Goal: Task Accomplishment & Management: Manage account settings

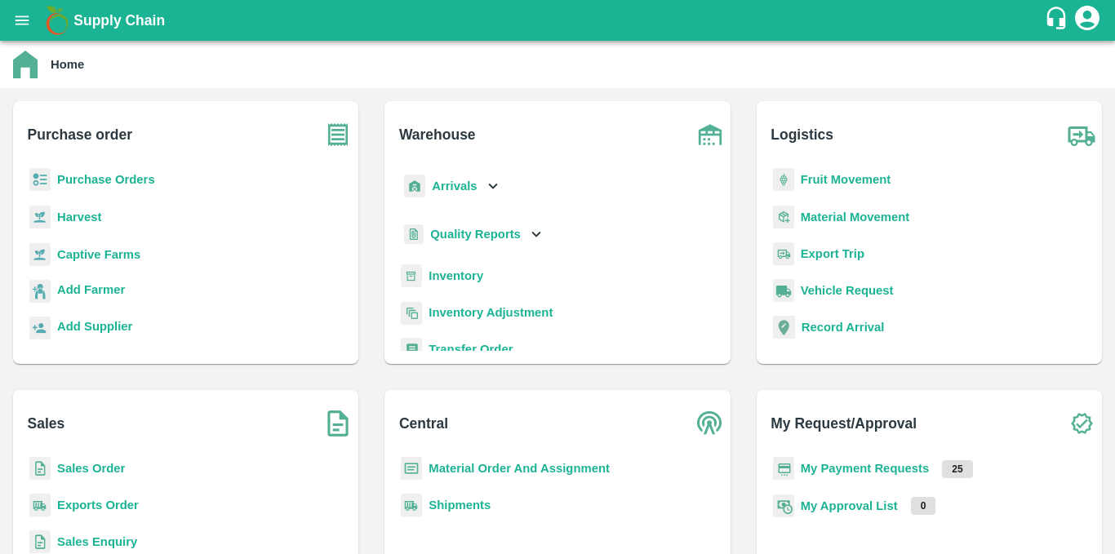
click at [111, 189] on p "Purchase Orders" at bounding box center [106, 180] width 98 height 18
click at [109, 183] on b "Purchase Orders" at bounding box center [106, 179] width 98 height 13
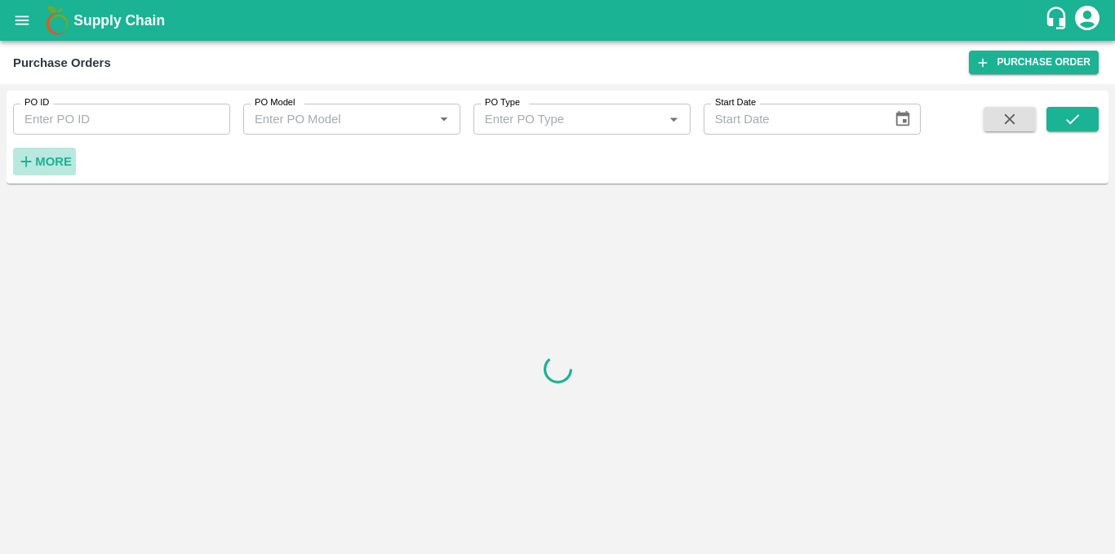
click at [50, 164] on strong "More" at bounding box center [53, 161] width 37 height 13
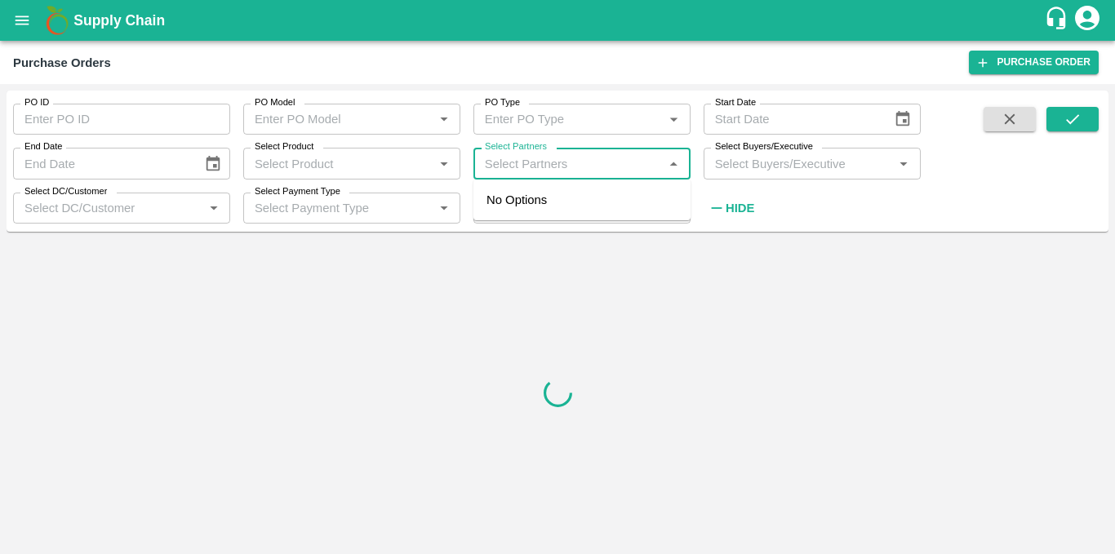
click at [538, 159] on input "Select Partners" at bounding box center [568, 163] width 180 height 21
paste input "7507229506"
type input "7507229506"
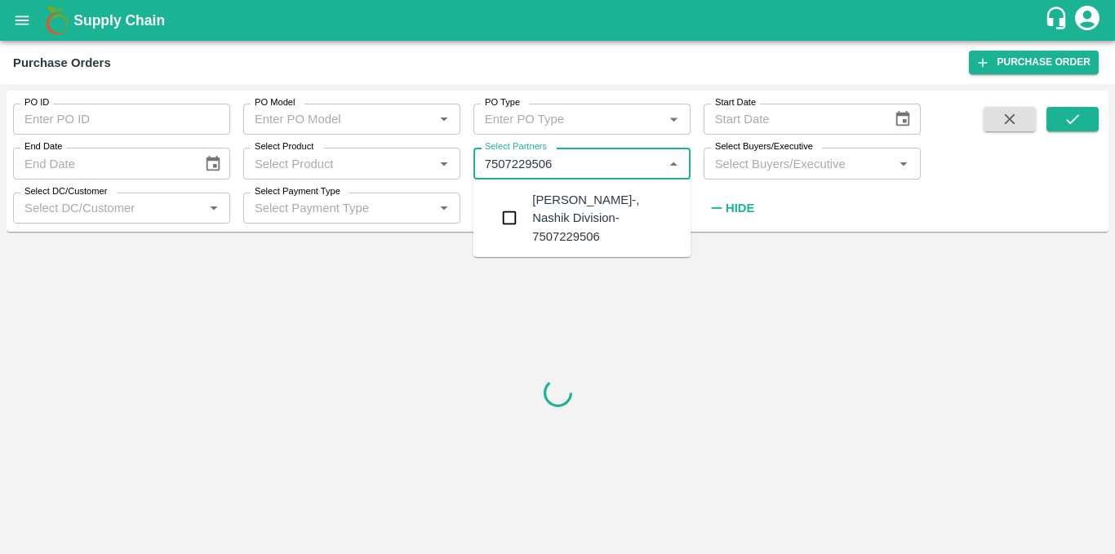
click at [559, 207] on div "[PERSON_NAME]-, Nashik Division-7507229506" at bounding box center [604, 218] width 145 height 55
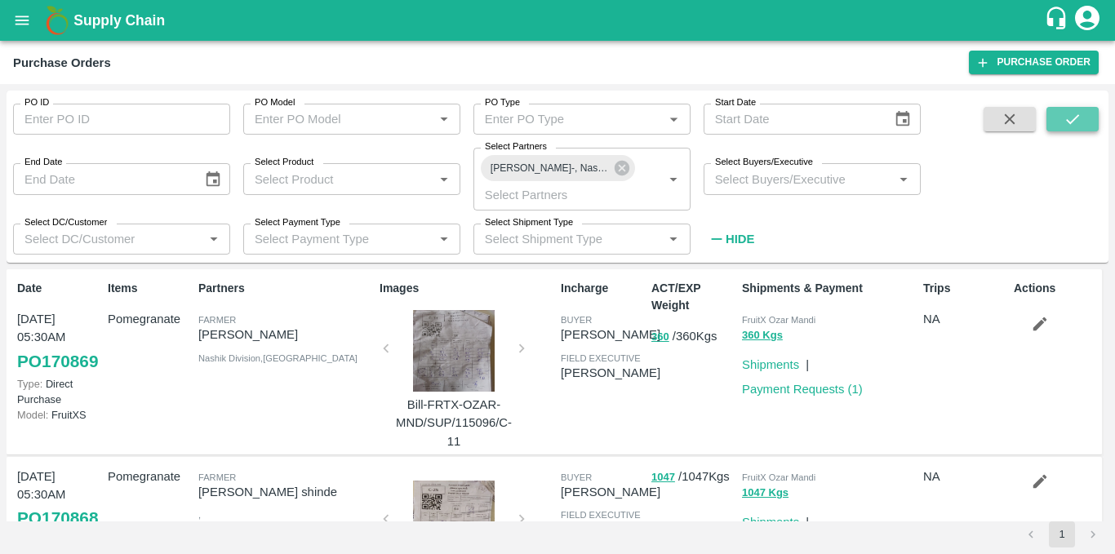
click at [1081, 116] on icon "submit" at bounding box center [1073, 119] width 18 height 18
click at [1086, 113] on button "submit" at bounding box center [1072, 119] width 52 height 24
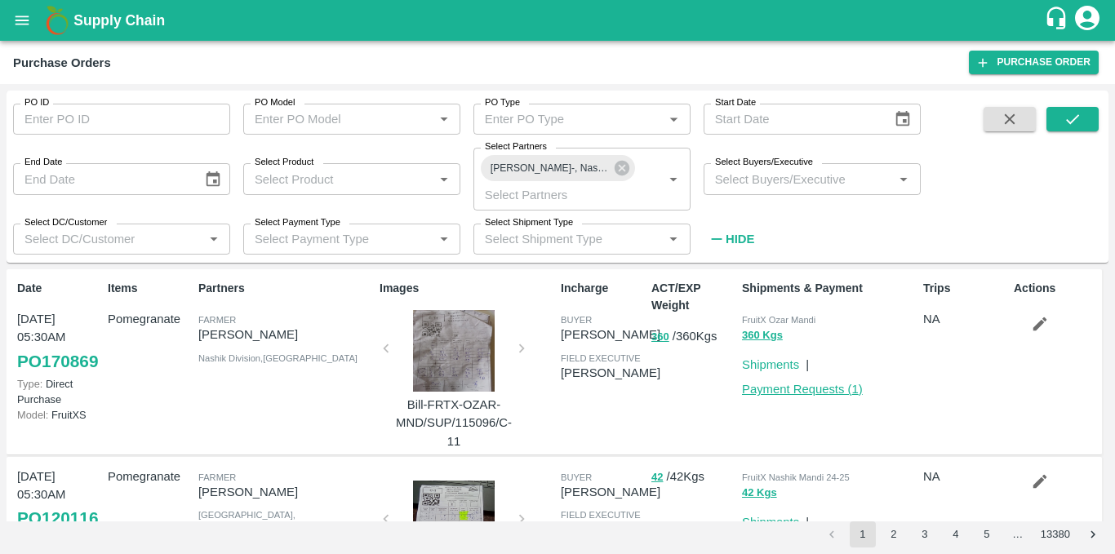
click at [787, 391] on link "Payment Requests ( 1 )" at bounding box center [802, 389] width 121 height 13
